Goal: Browse casually

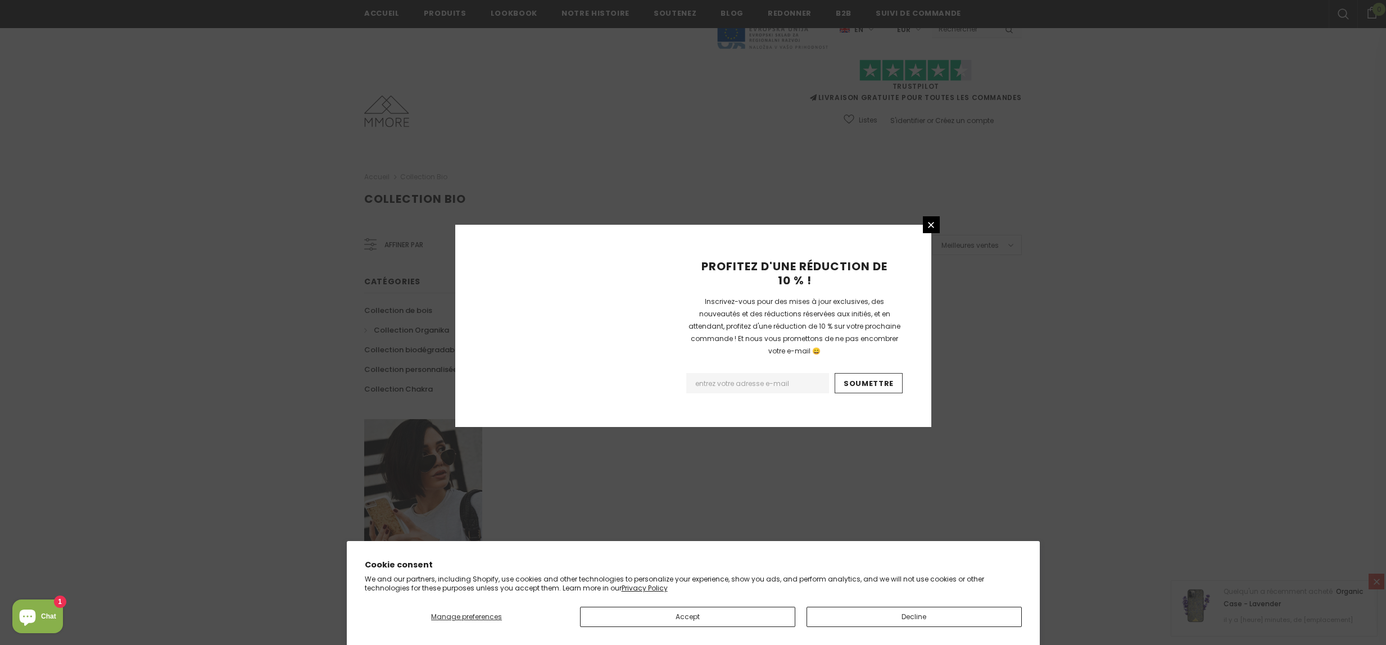
scroll to position [531, 0]
